Goal: Find specific page/section: Find specific page/section

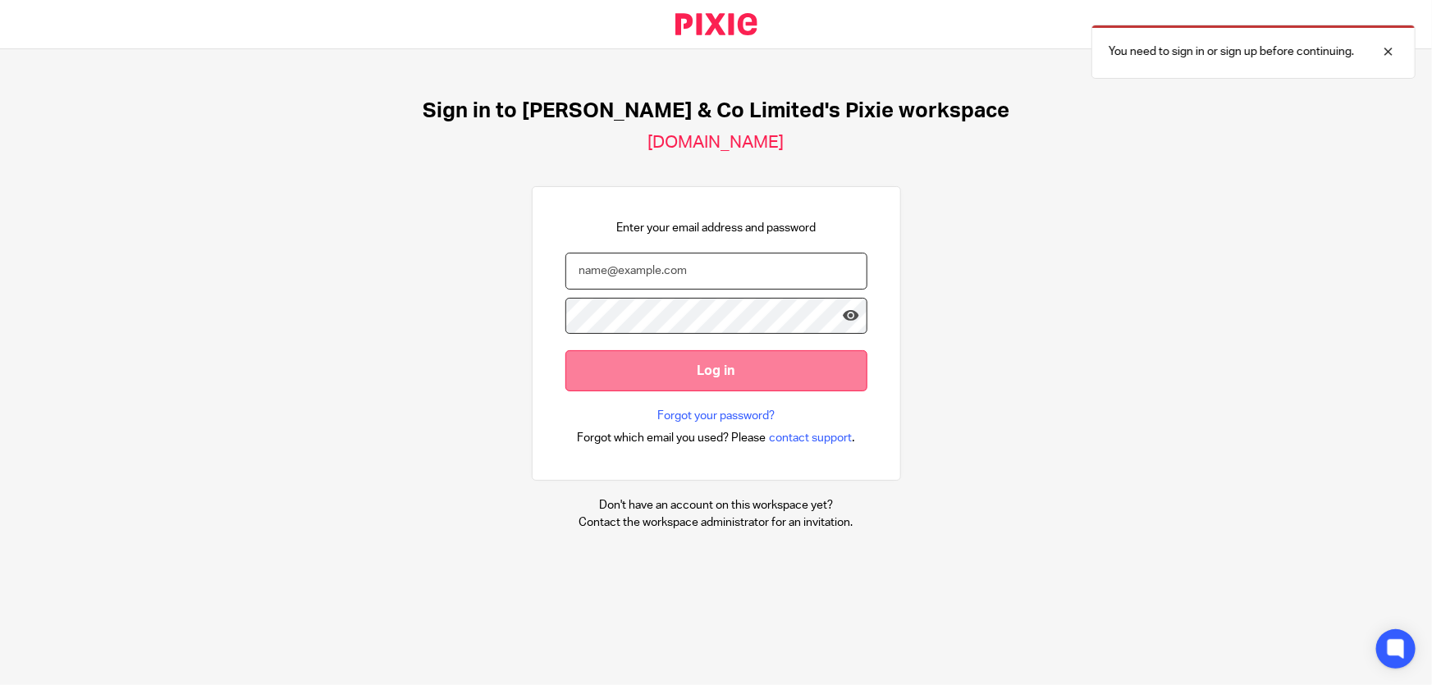
type input "marianne.price@andrewprice.co.uk"
click at [688, 377] on input "Log in" at bounding box center [717, 370] width 302 height 40
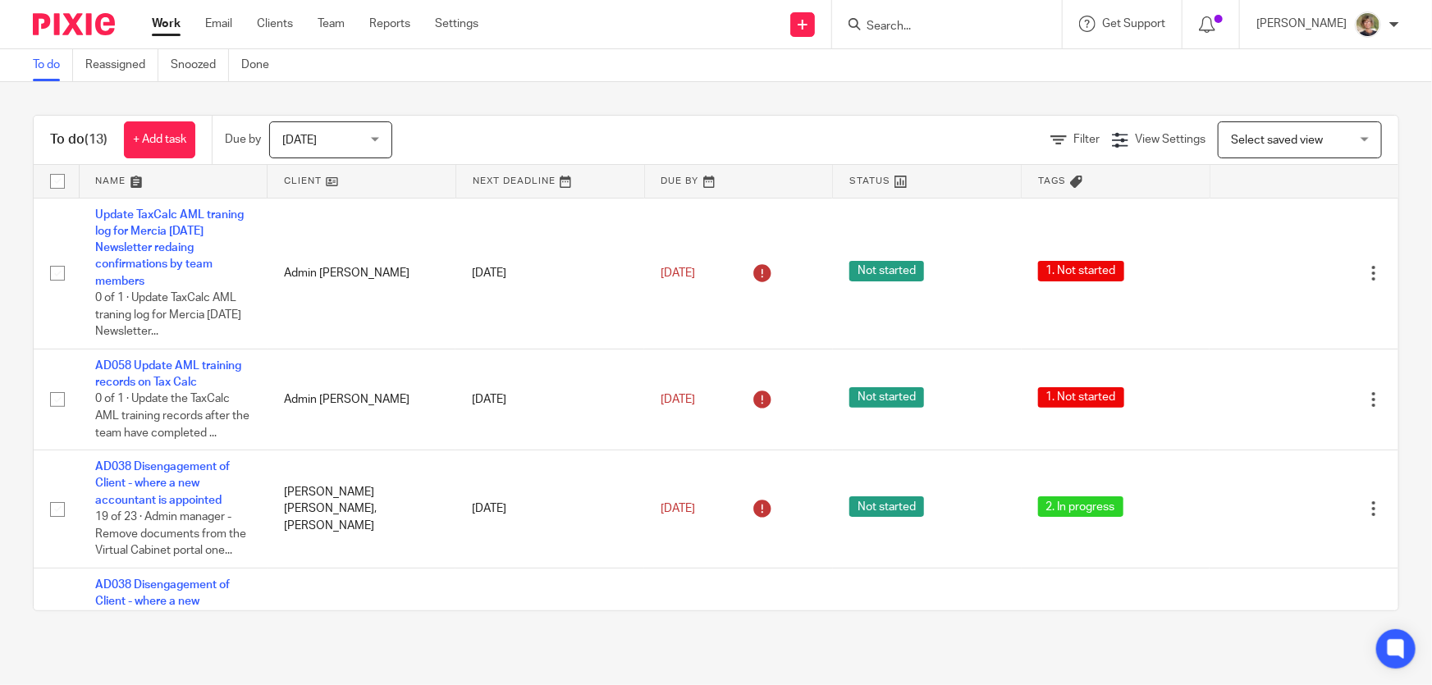
click at [379, 140] on div "Today Today" at bounding box center [330, 139] width 123 height 37
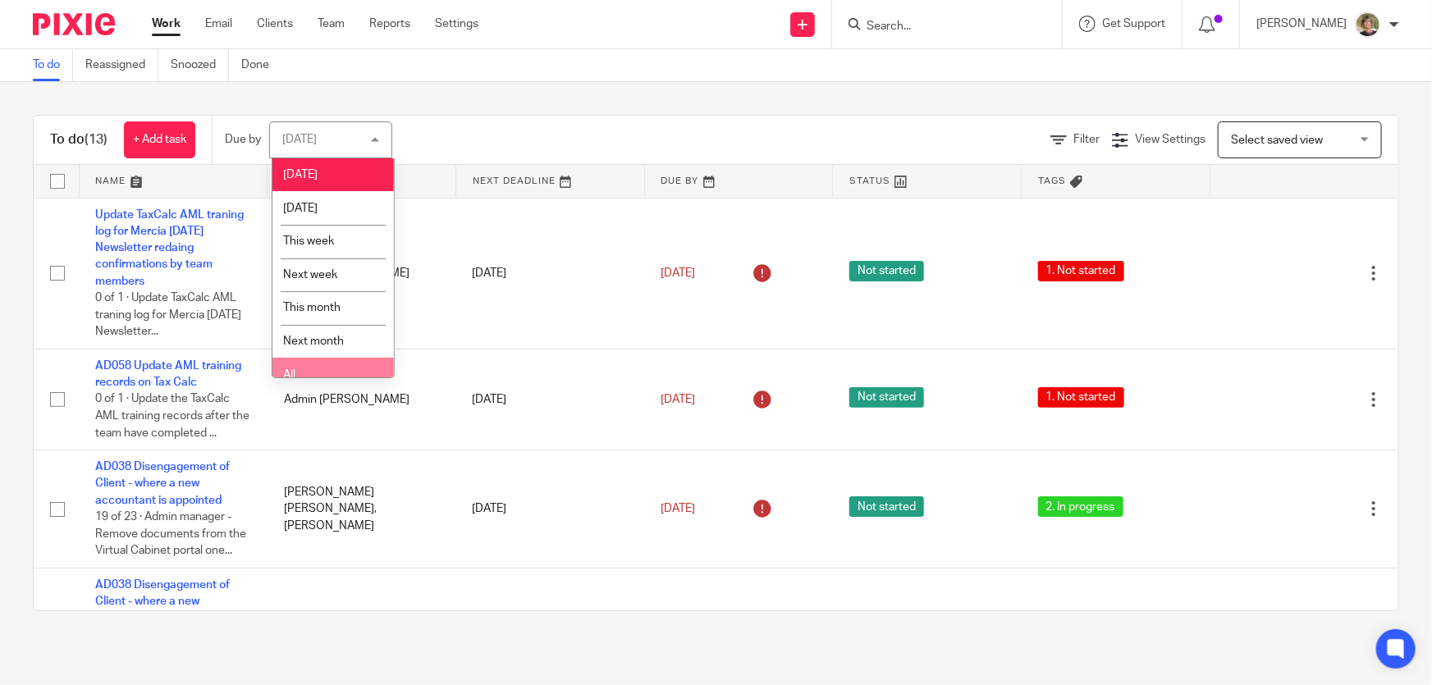
scroll to position [12, 0]
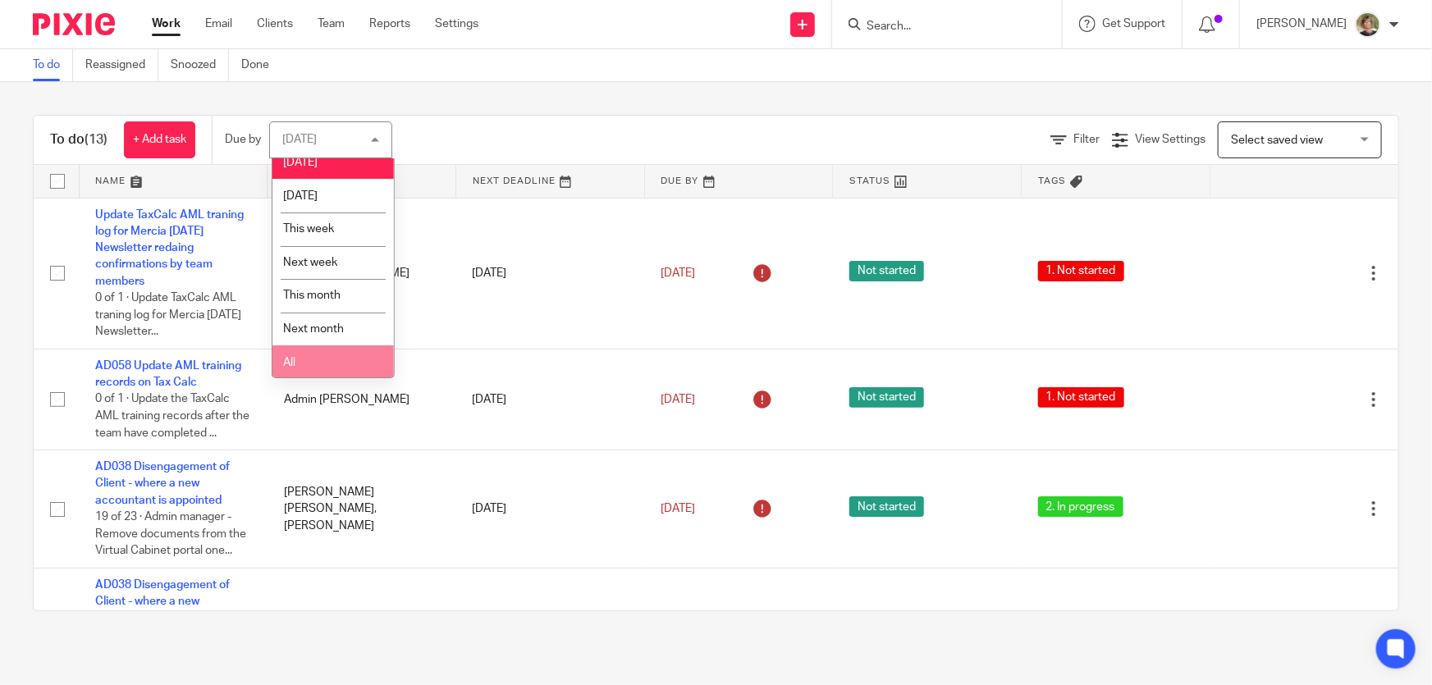
click at [368, 365] on li "All" at bounding box center [332, 363] width 121 height 34
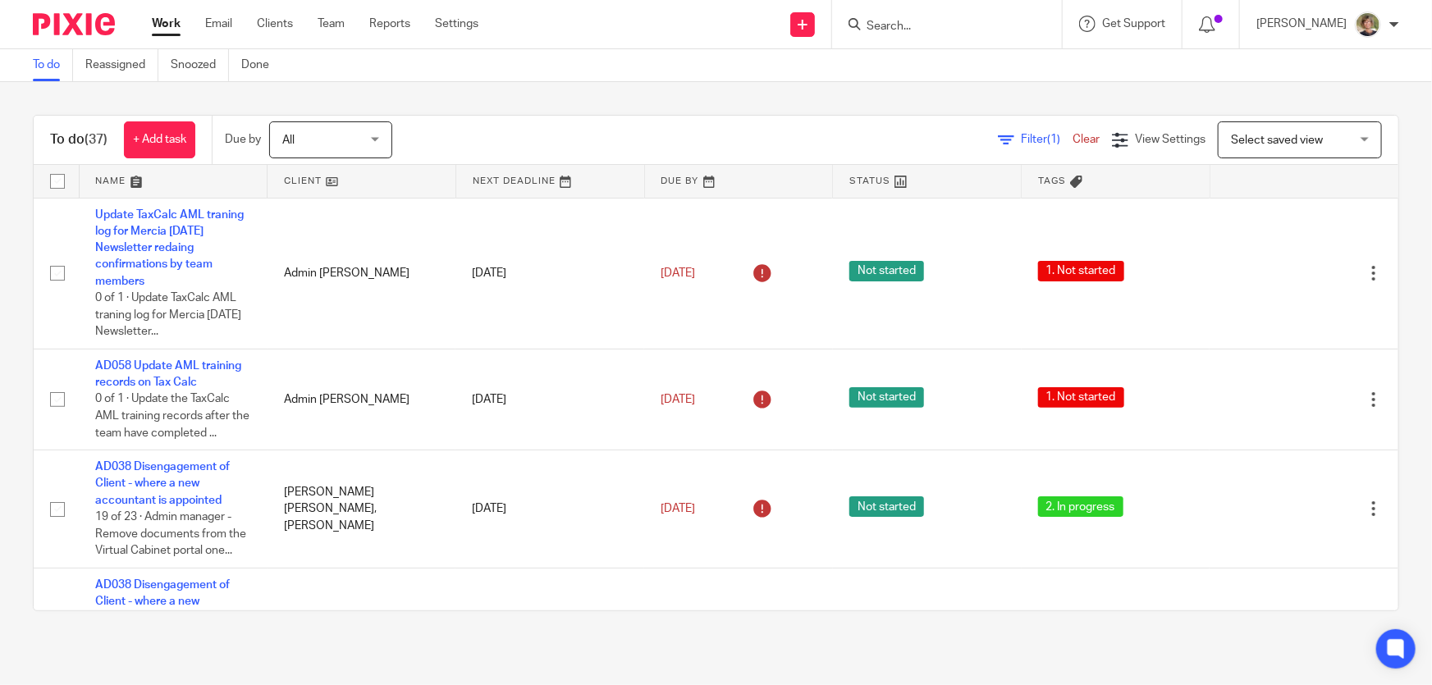
click at [1013, 33] on input "Search" at bounding box center [939, 27] width 148 height 15
click at [1159, 21] on span "Get Support" at bounding box center [1133, 23] width 63 height 11
click at [911, 38] on div at bounding box center [947, 24] width 230 height 48
click at [914, 17] on form at bounding box center [952, 24] width 175 height 21
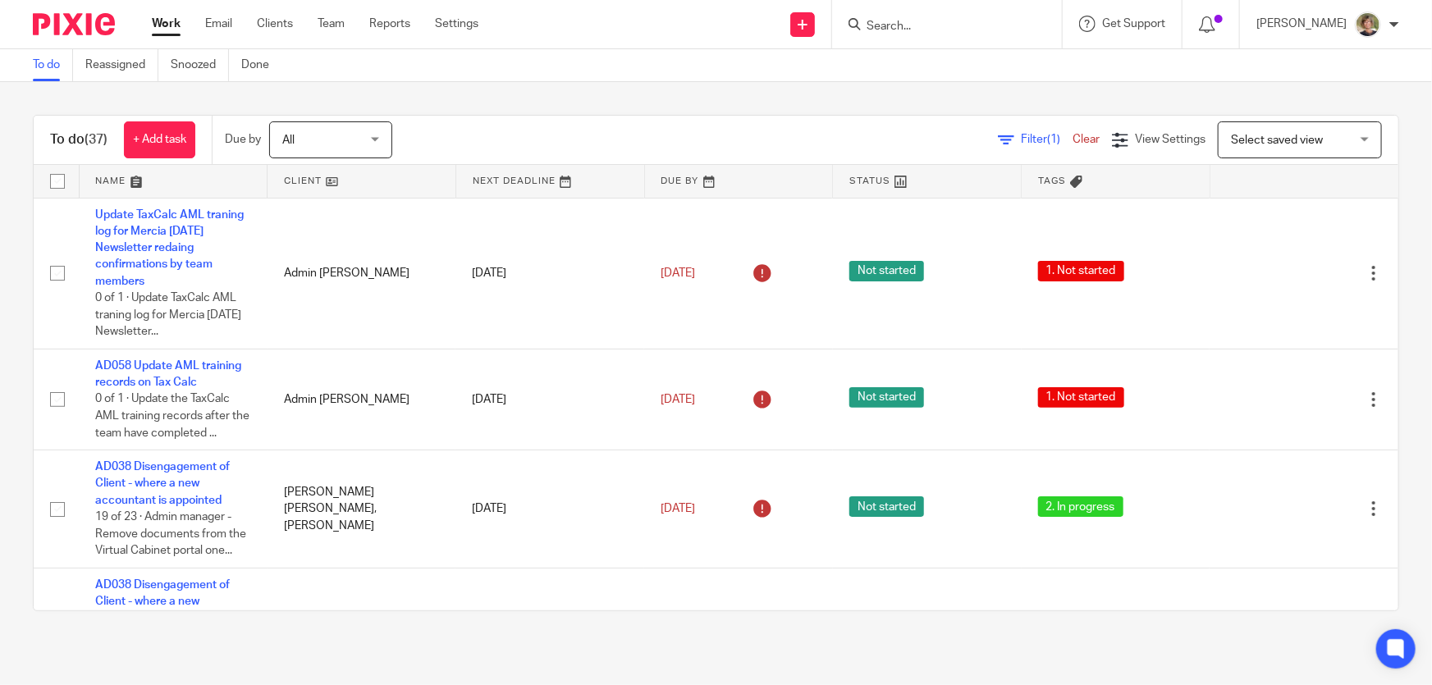
click at [902, 25] on input "Search" at bounding box center [939, 27] width 148 height 15
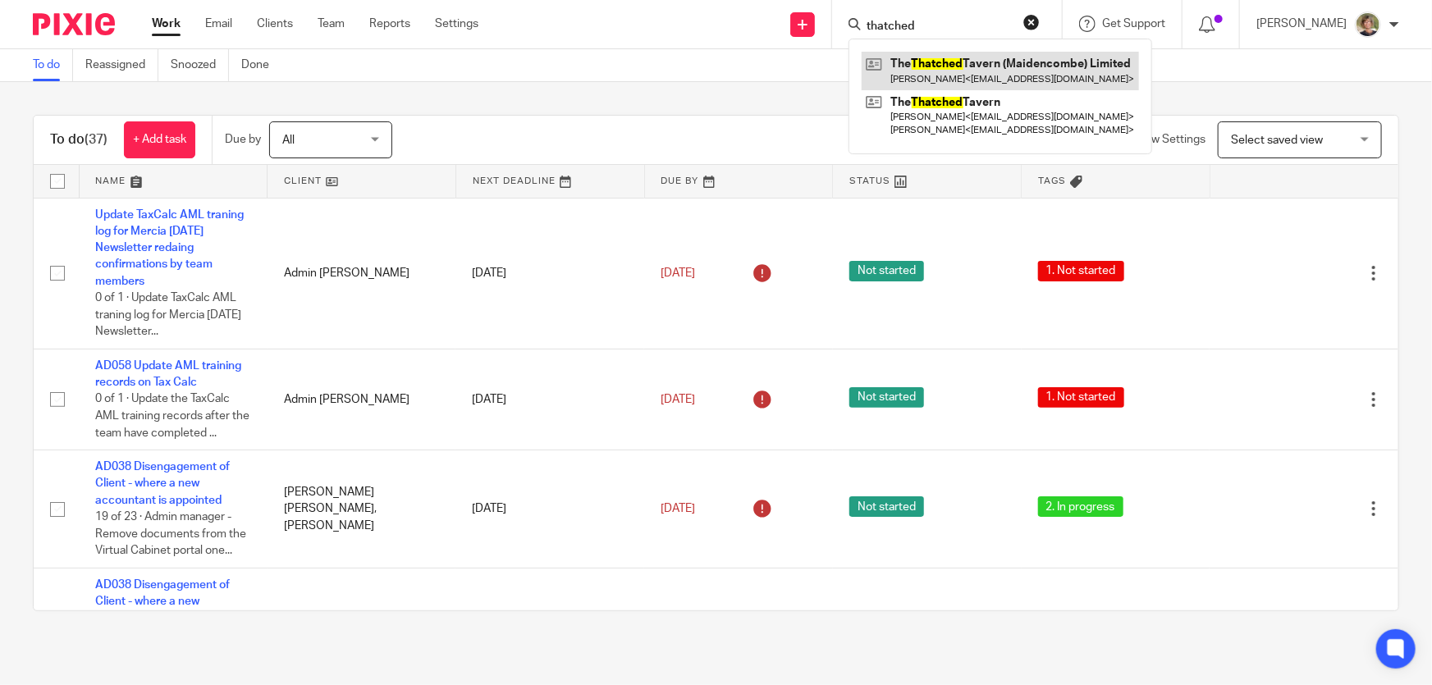
type input "thatched"
click at [972, 73] on link at bounding box center [1000, 71] width 277 height 38
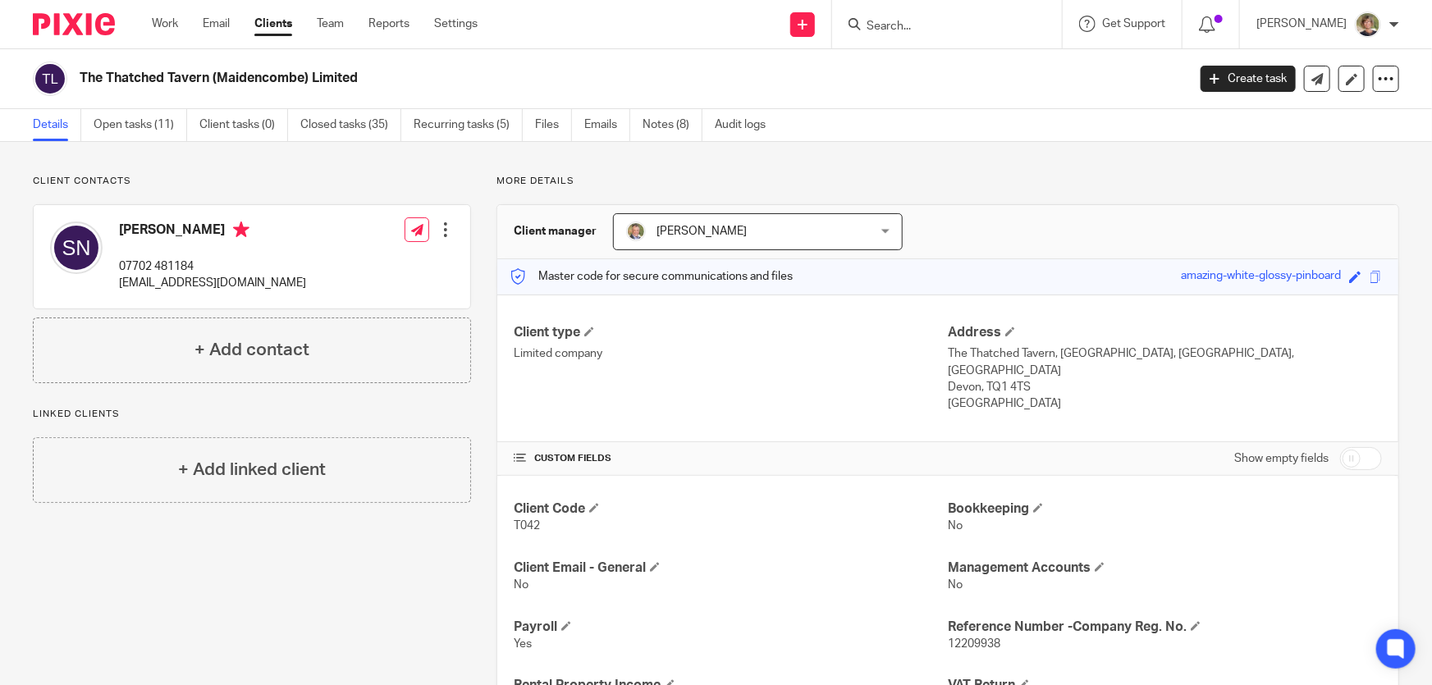
click at [970, 12] on div at bounding box center [947, 24] width 230 height 48
click at [978, 9] on div at bounding box center [947, 24] width 230 height 48
click at [927, 12] on div at bounding box center [947, 24] width 230 height 48
click at [920, 22] on input "Search" at bounding box center [939, 27] width 148 height 15
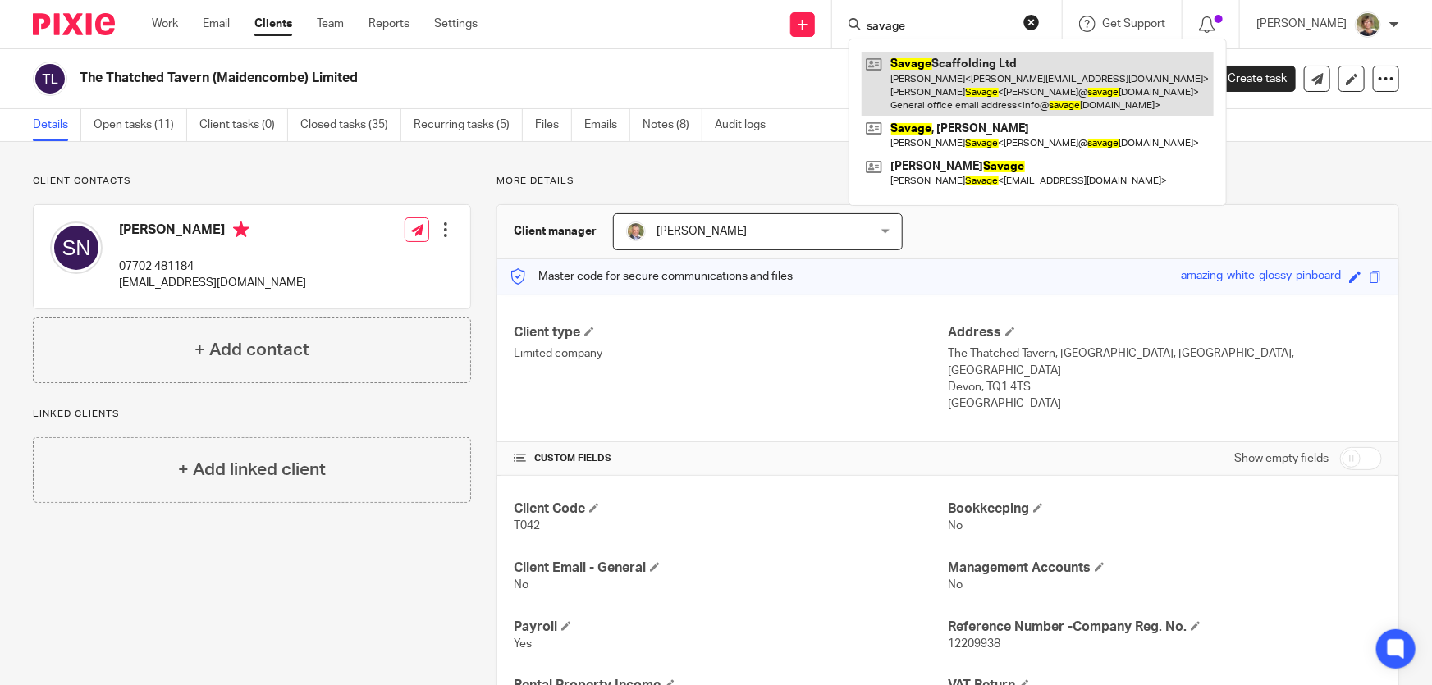
type input "savage"
click at [978, 89] on link at bounding box center [1038, 84] width 352 height 65
